Goal: Transaction & Acquisition: Purchase product/service

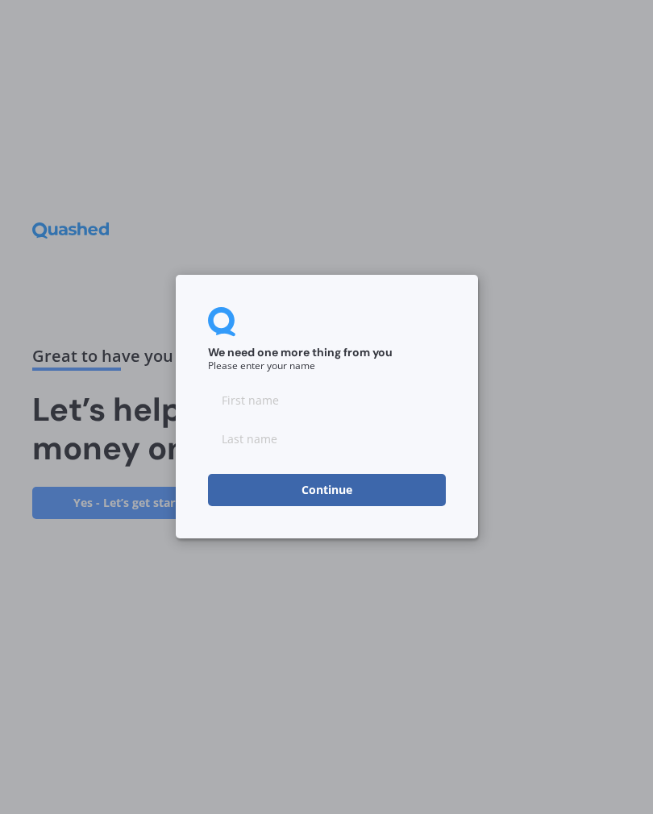
click at [321, 396] on input at bounding box center [327, 400] width 238 height 32
type input "[PERSON_NAME]"
click at [311, 438] on input at bounding box center [327, 439] width 238 height 32
type input "Tudor"
click at [358, 492] on button "Continue" at bounding box center [327, 491] width 238 height 32
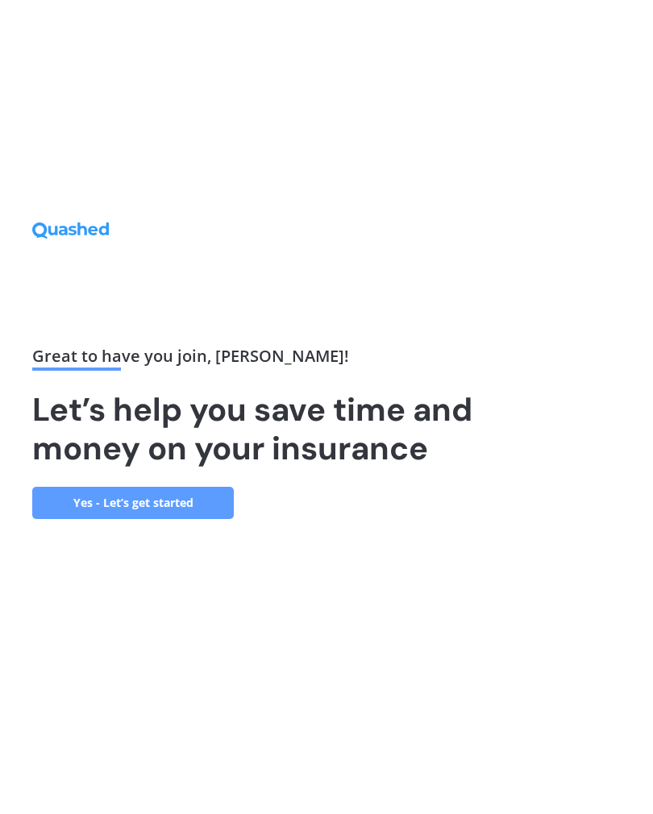
click at [191, 515] on link "Yes - Let’s get started" at bounding box center [132, 503] width 201 height 32
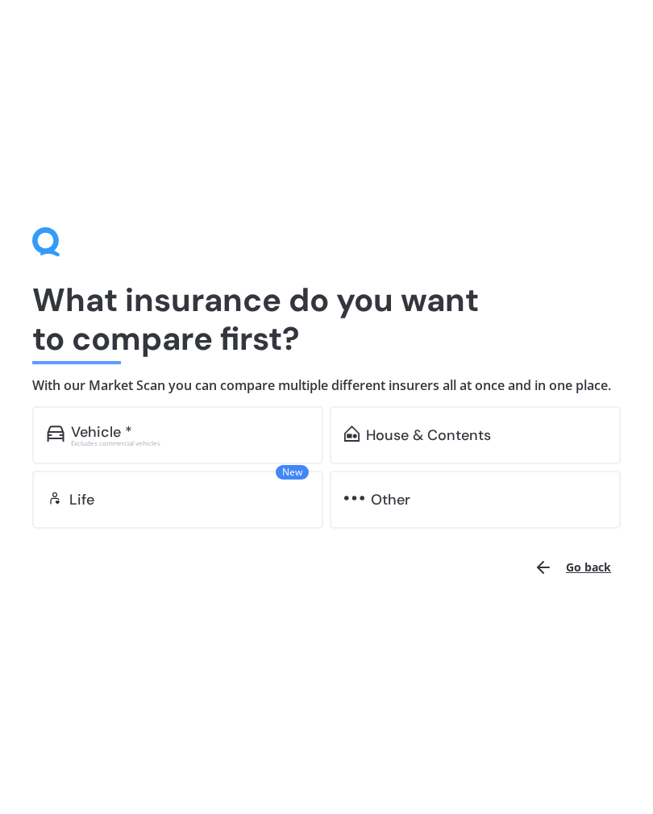
click at [157, 440] on div "Vehicle *" at bounding box center [190, 432] width 238 height 16
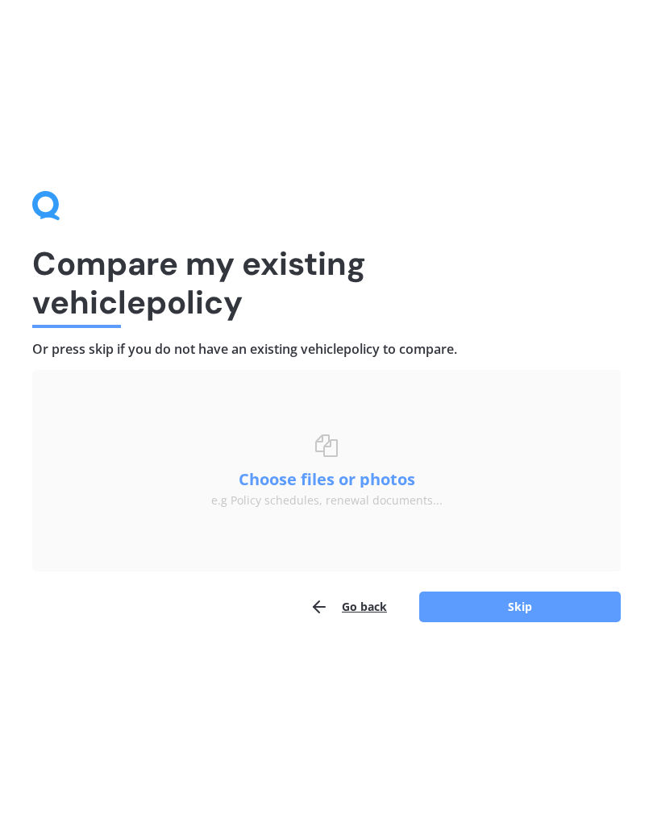
click at [544, 610] on button "Skip" at bounding box center [519, 606] width 201 height 31
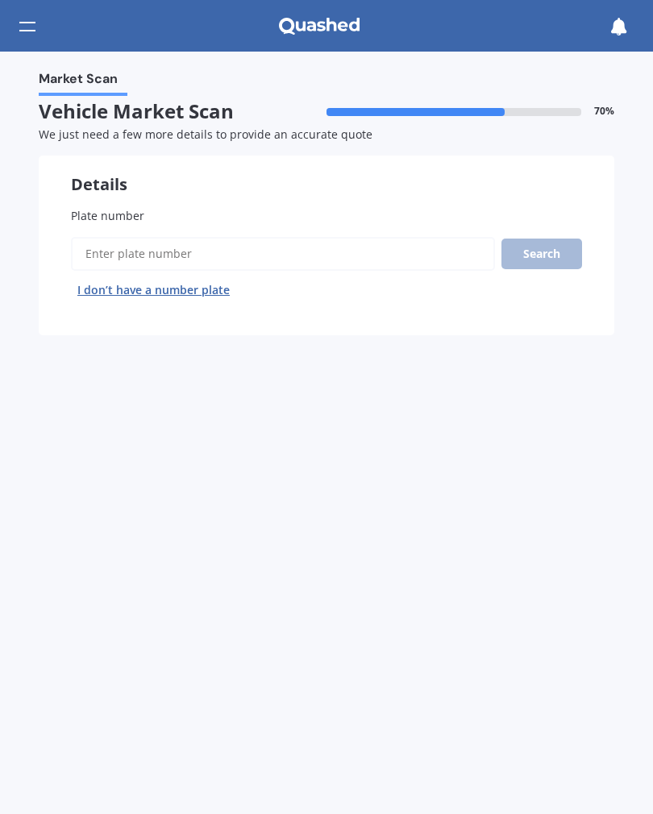
click at [215, 249] on input "Plate number" at bounding box center [283, 254] width 424 height 34
type input "Z83R"
click at [579, 254] on button "Search" at bounding box center [541, 253] width 81 height 31
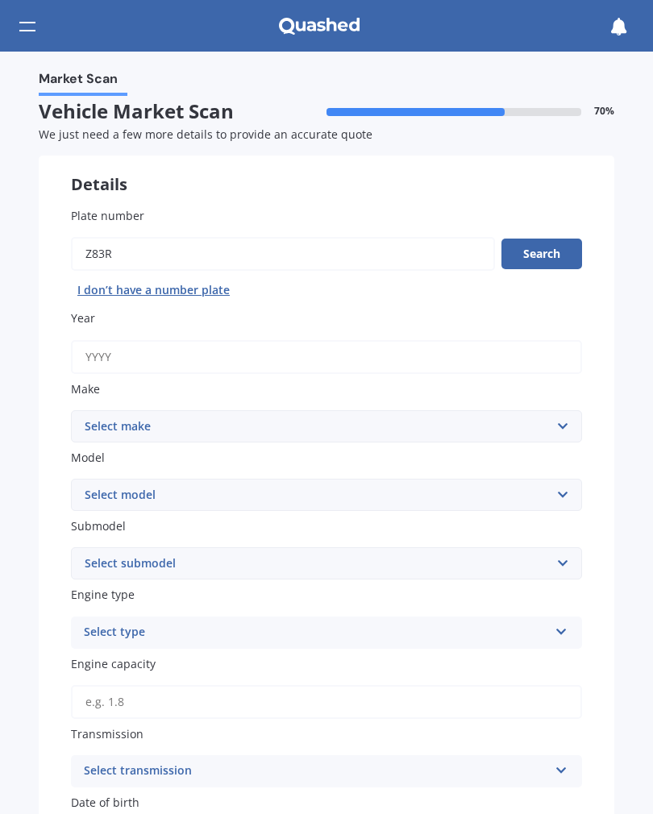
click at [562, 253] on button "Search" at bounding box center [541, 253] width 81 height 31
click at [172, 346] on input "Year" at bounding box center [326, 357] width 511 height 34
type input "2008"
click at [184, 425] on select "Select make AC ALFA ROMEO ASTON [PERSON_NAME] AUDI AUSTIN BEDFORD Bentley BMW B…" at bounding box center [326, 426] width 511 height 32
click at [172, 424] on select "Select make AC ALFA ROMEO ASTON [PERSON_NAME] AUDI AUSTIN BEDFORD Bentley BMW B…" at bounding box center [326, 426] width 511 height 32
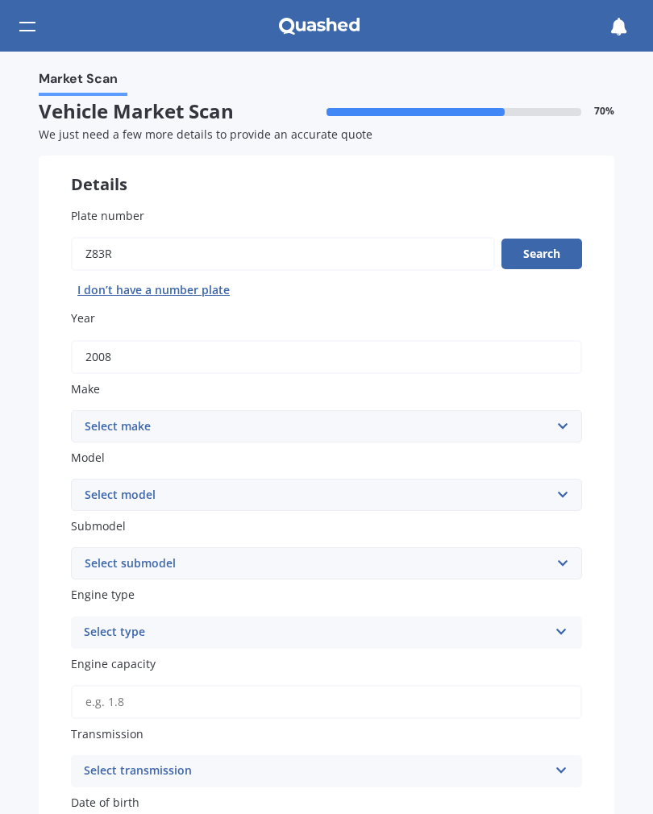
select select "WINNEBAGO"
